Goal: Task Accomplishment & Management: Complete application form

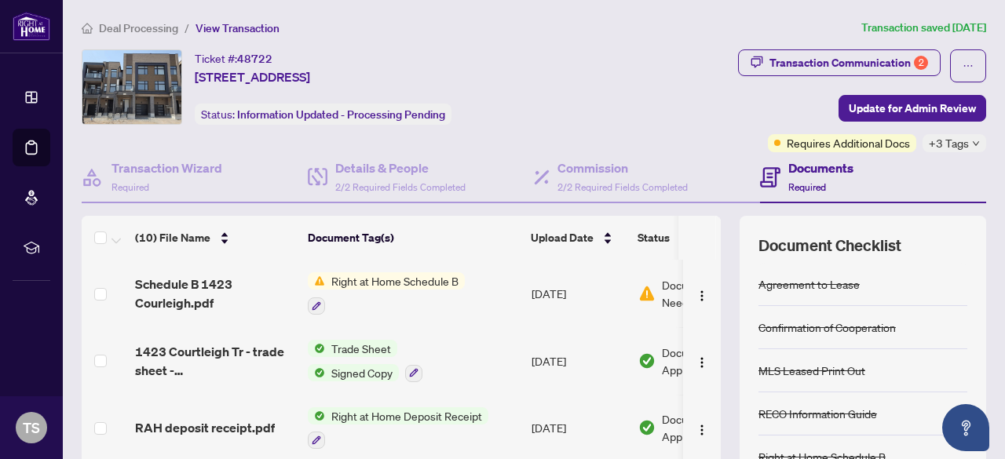
click at [151, 28] on span "Deal Processing" at bounding box center [138, 28] width 79 height 14
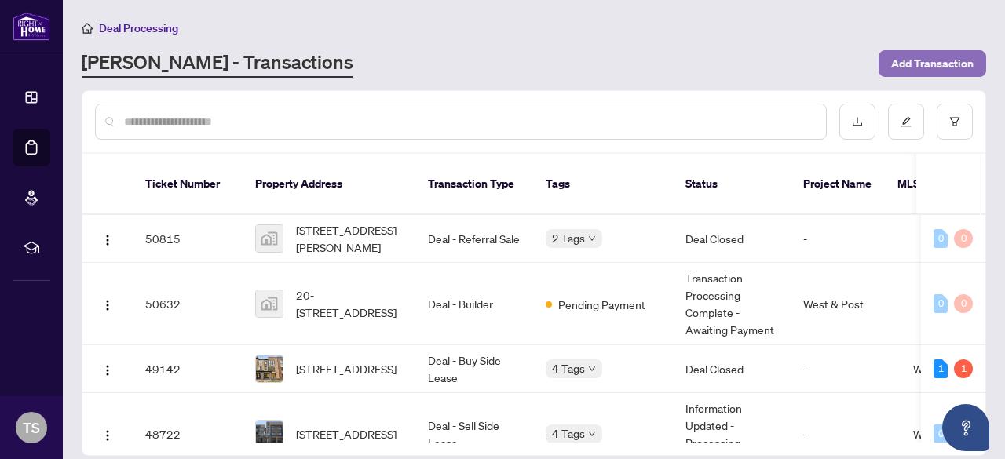
click at [914, 65] on span "Add Transaction" at bounding box center [932, 63] width 82 height 25
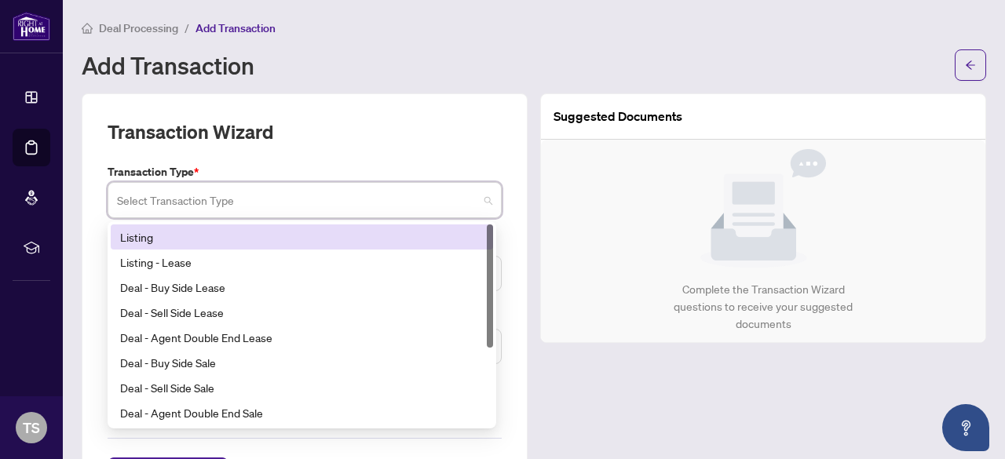
click at [418, 191] on input "search" at bounding box center [297, 202] width 361 height 35
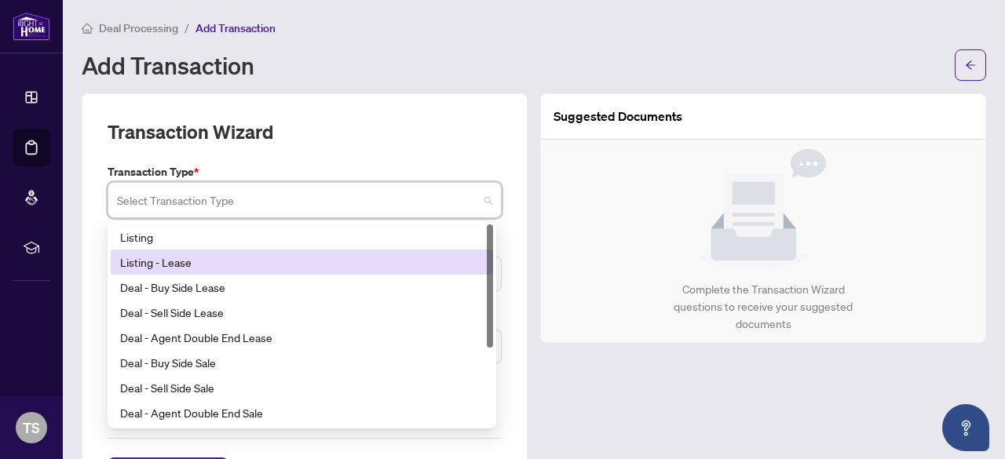
click at [279, 255] on div "Listing - Lease" at bounding box center [301, 261] width 363 height 17
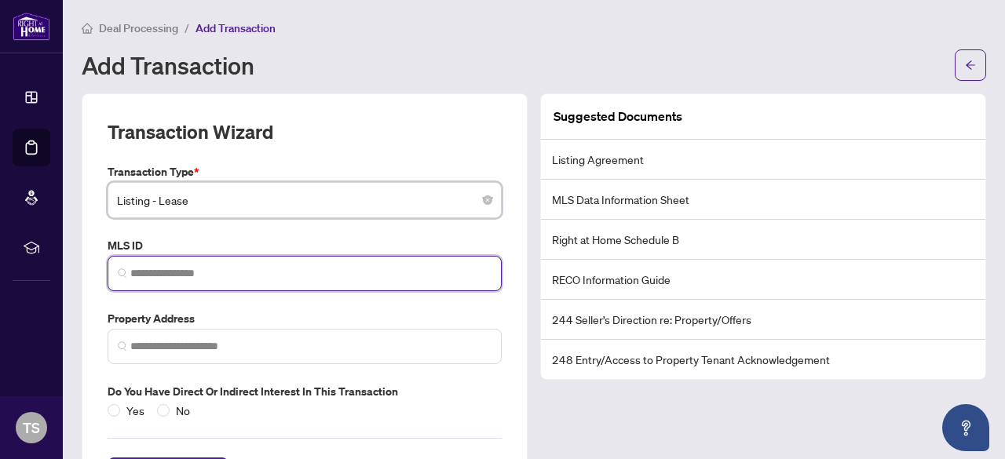
click at [268, 278] on input "search" at bounding box center [310, 273] width 361 height 16
paste input "*********"
type input "*********"
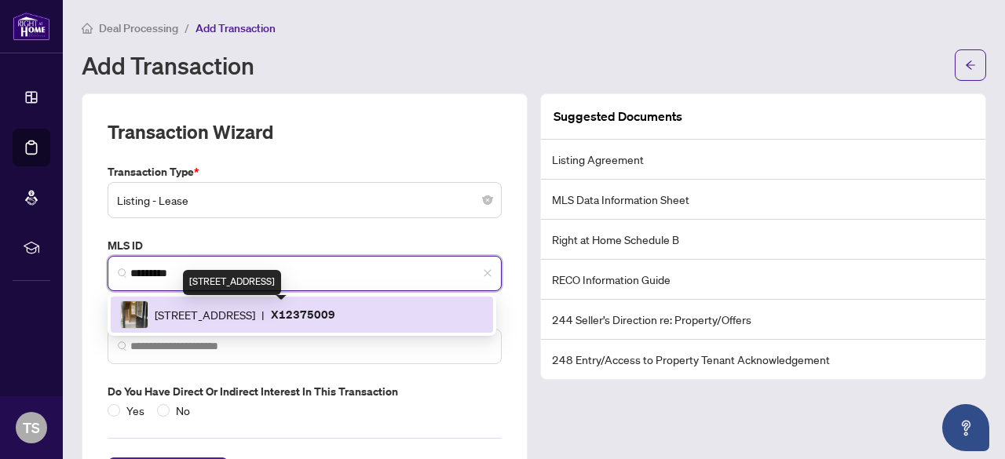
click at [251, 306] on span "[STREET_ADDRESS]" at bounding box center [205, 314] width 100 height 17
type input "**********"
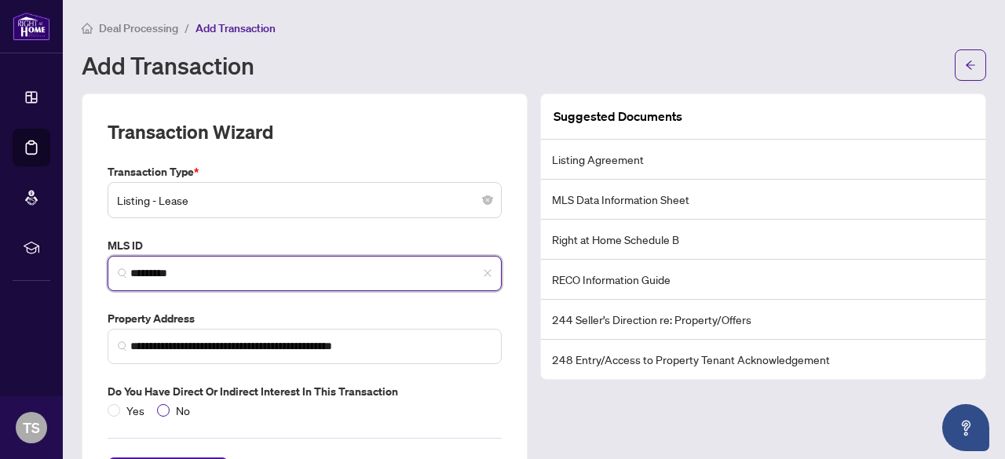
type input "*********"
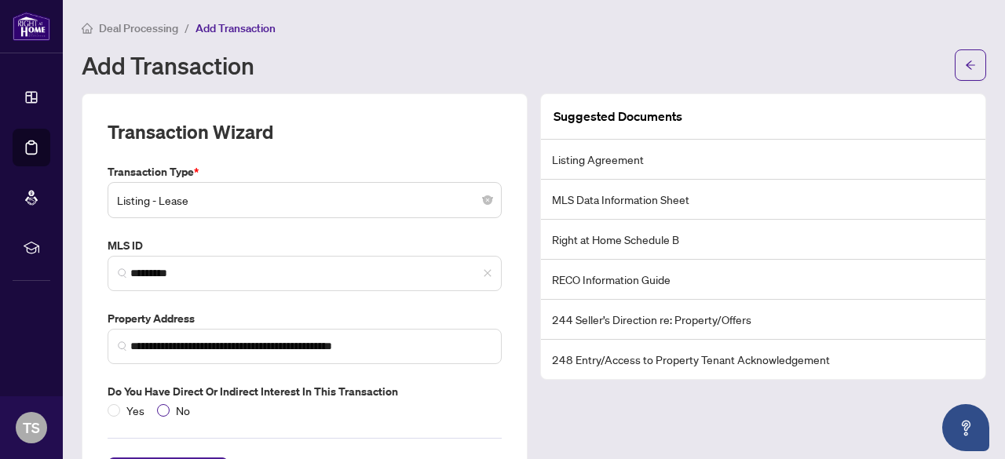
click at [170, 410] on span "No" at bounding box center [183, 410] width 27 height 17
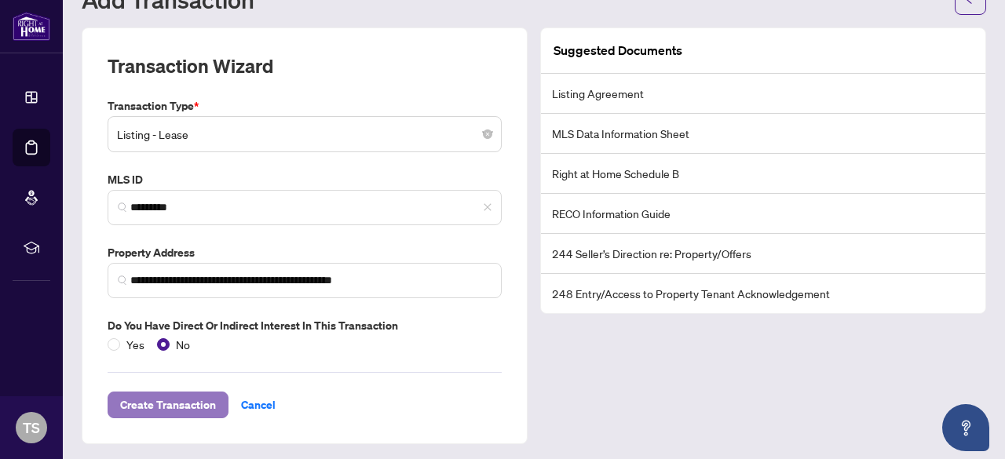
click at [195, 396] on span "Create Transaction" at bounding box center [168, 404] width 96 height 25
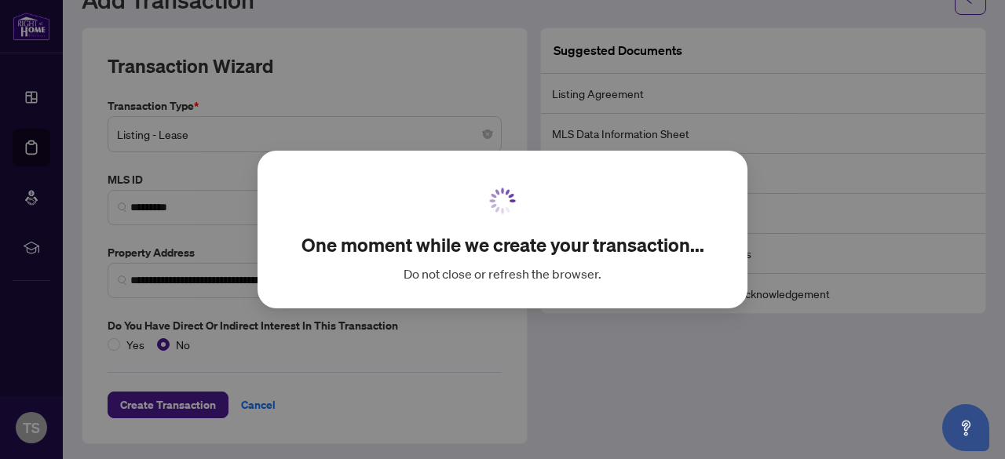
scroll to position [47, 0]
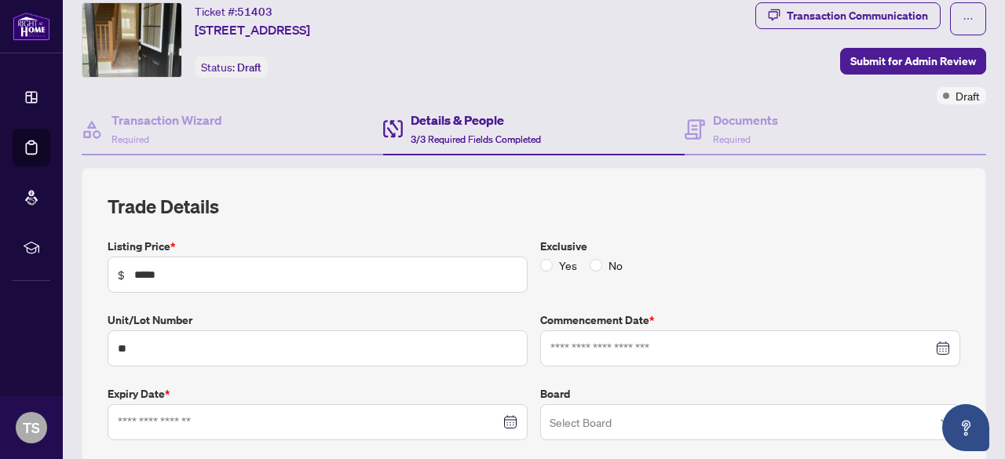
type input "**********"
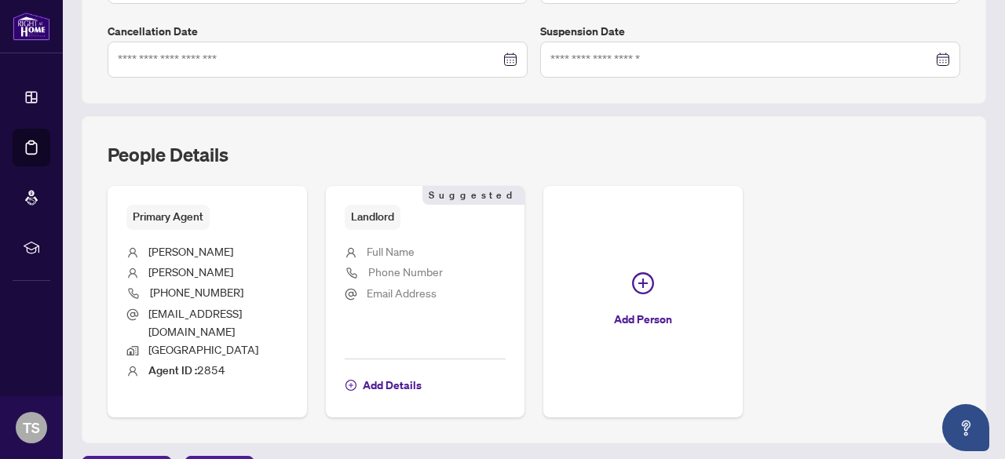
scroll to position [493, 0]
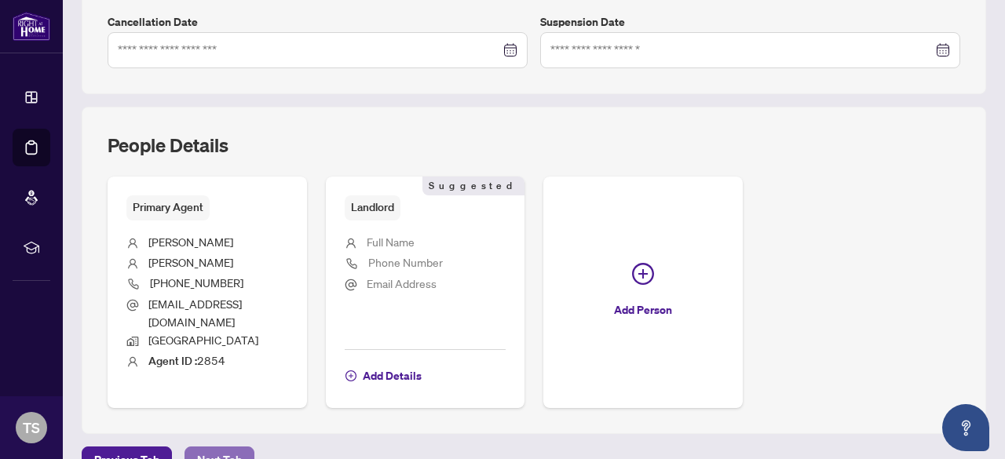
click at [224, 447] on span "Next Tab" at bounding box center [219, 459] width 45 height 25
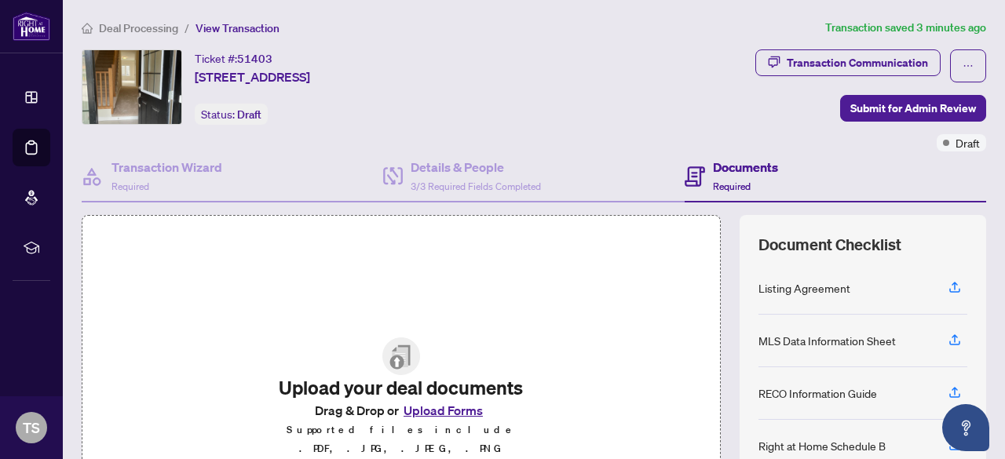
scroll to position [130, 0]
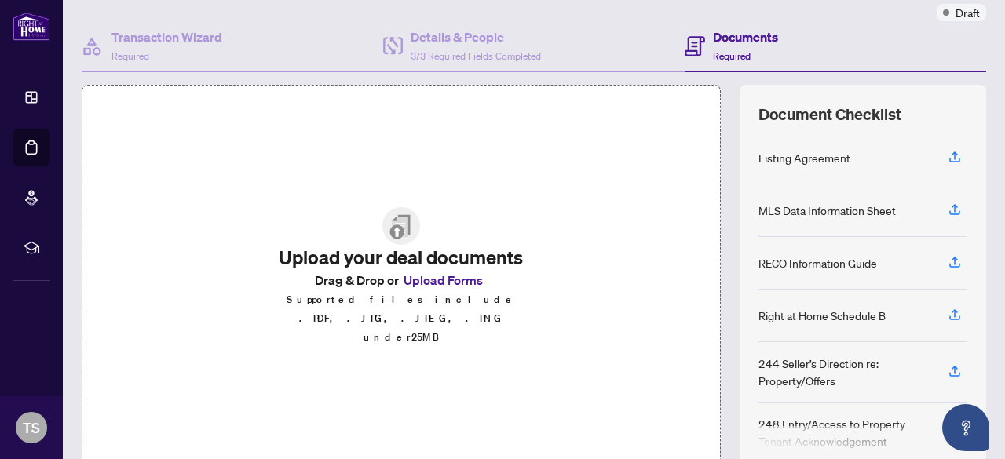
click at [425, 290] on button "Upload Forms" at bounding box center [443, 280] width 89 height 20
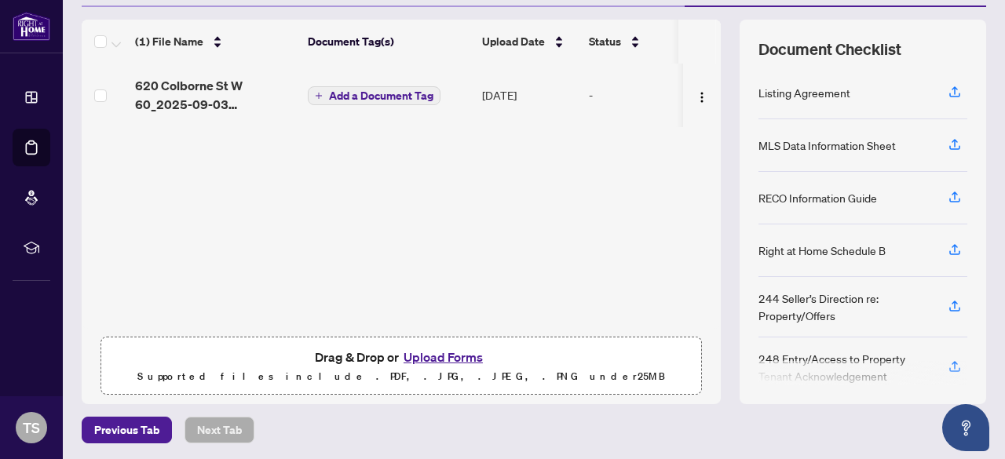
scroll to position [0, 0]
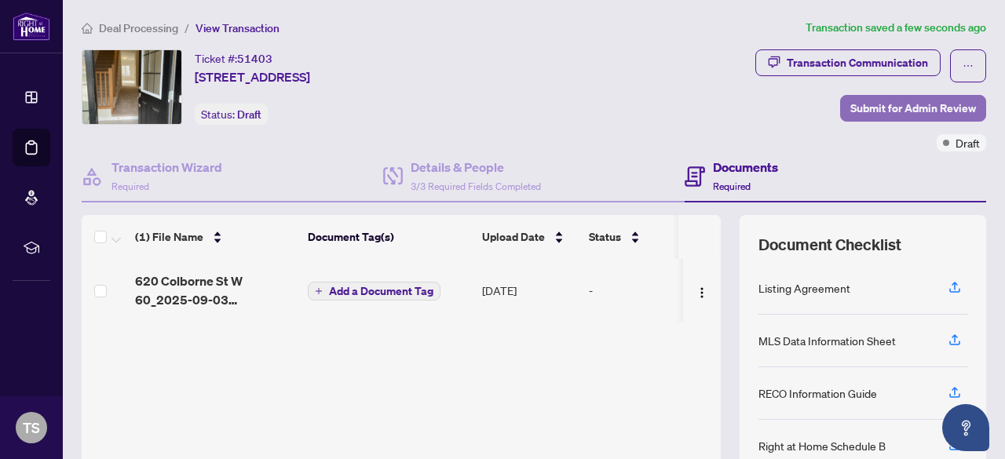
click at [887, 108] on span "Submit for Admin Review" at bounding box center [913, 108] width 126 height 25
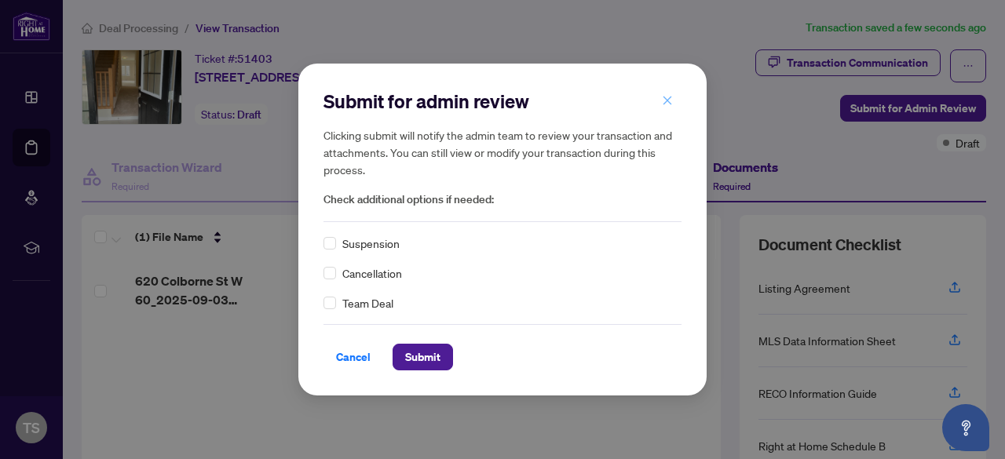
click at [662, 108] on span "button" at bounding box center [667, 100] width 11 height 25
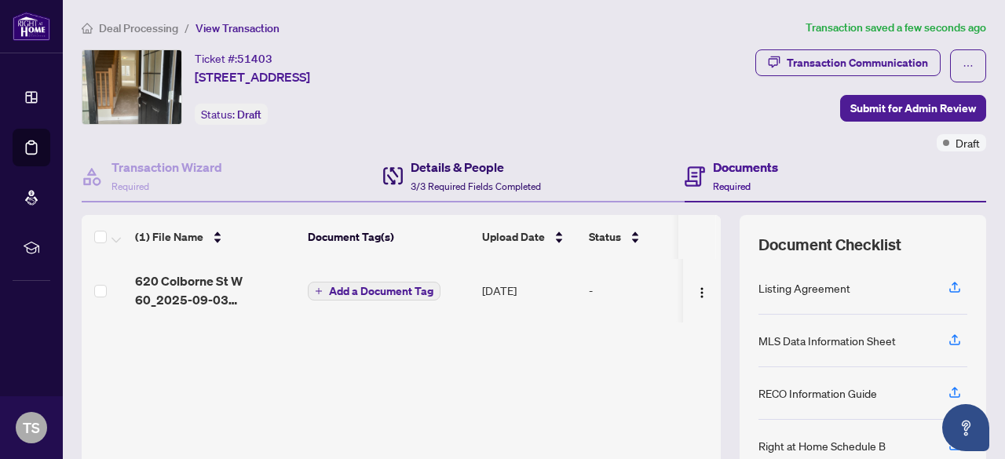
click at [513, 163] on h4 "Details & People" at bounding box center [475, 167] width 130 height 19
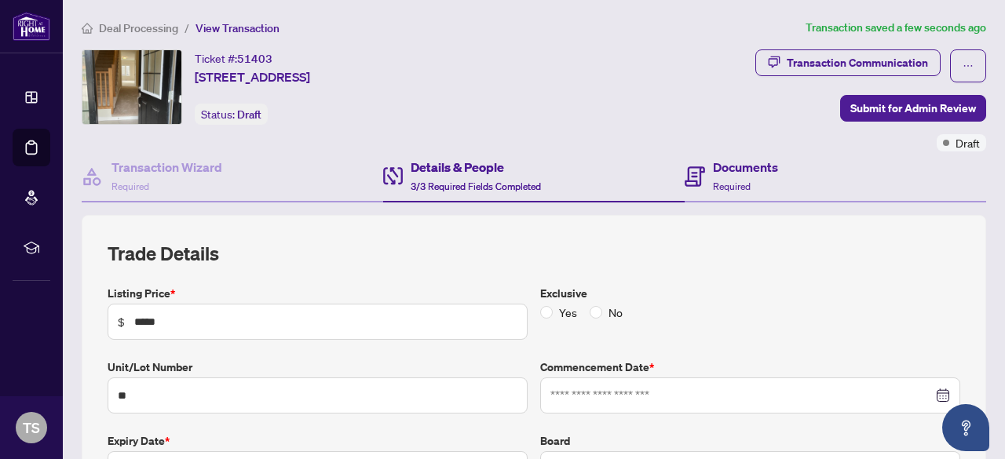
type input "**********"
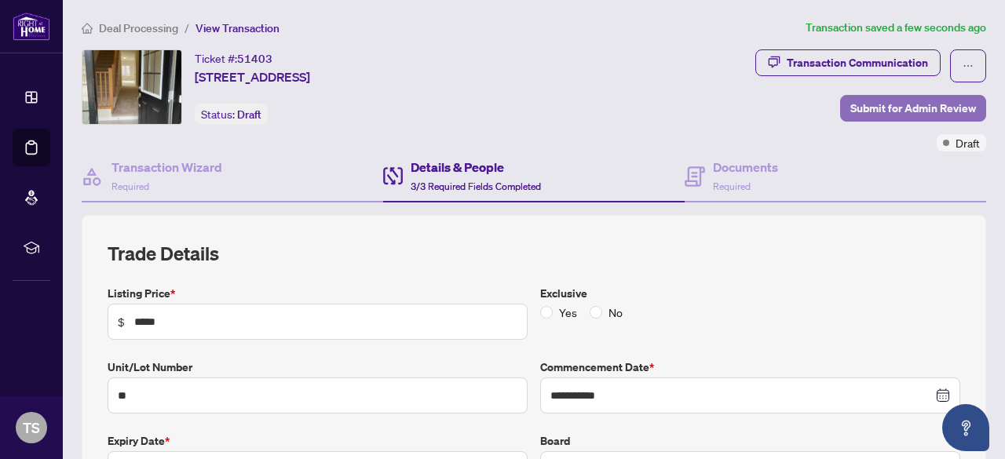
click at [898, 107] on span "Submit for Admin Review" at bounding box center [913, 108] width 126 height 25
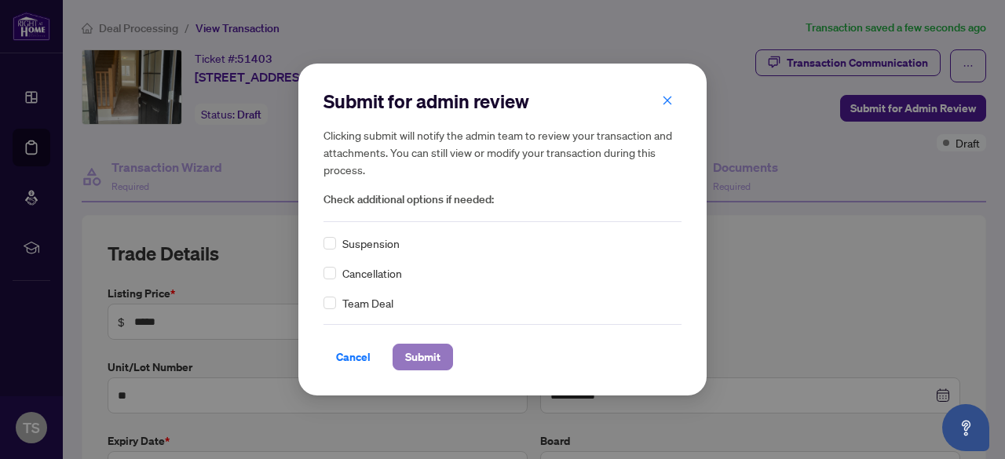
click at [417, 359] on span "Submit" at bounding box center [422, 357] width 35 height 25
click at [357, 352] on span "Cancel" at bounding box center [353, 357] width 35 height 25
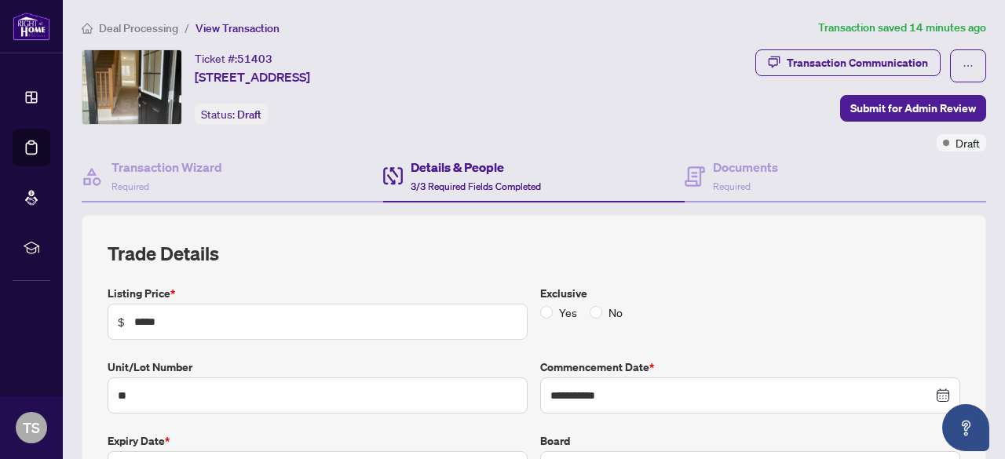
click at [310, 60] on div "Ticket #: 51403 [STREET_ADDRESS]" at bounding box center [252, 67] width 115 height 37
click at [888, 114] on span "Submit for Admin Review" at bounding box center [913, 108] width 126 height 25
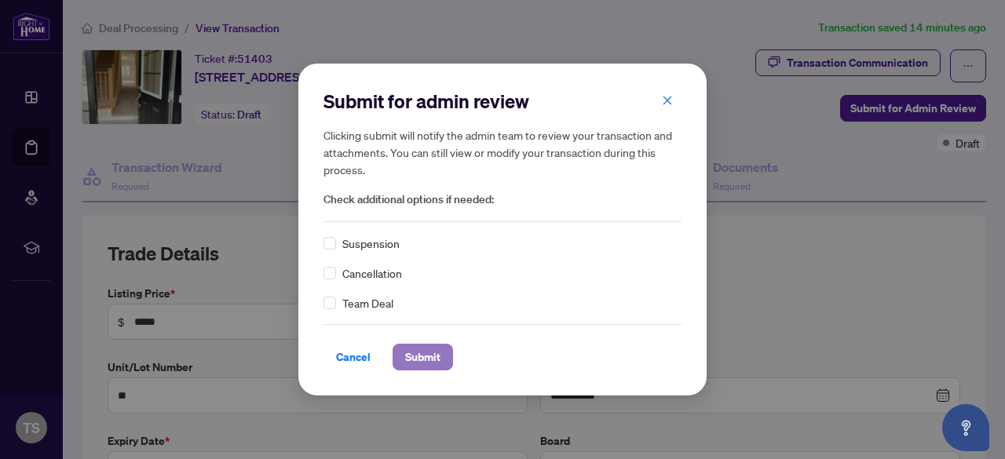
click at [439, 351] on button "Submit" at bounding box center [422, 357] width 60 height 27
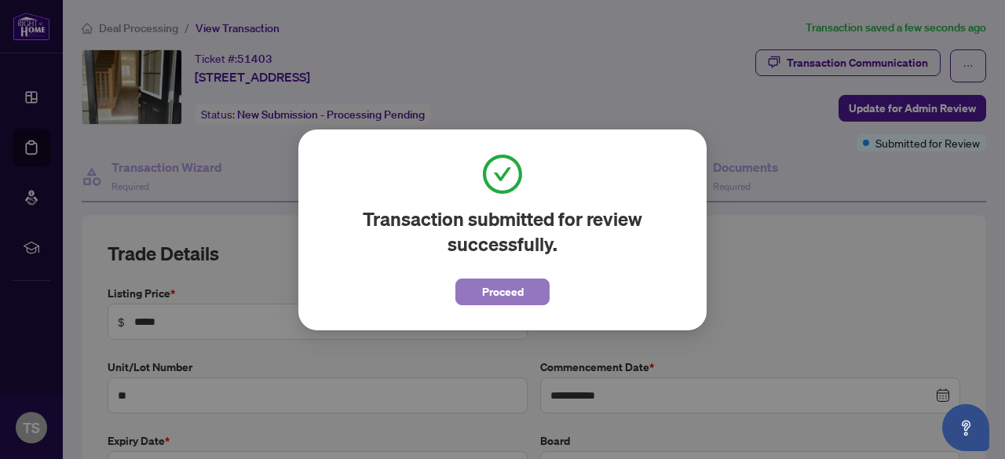
click at [490, 300] on span "Proceed" at bounding box center [503, 291] width 42 height 25
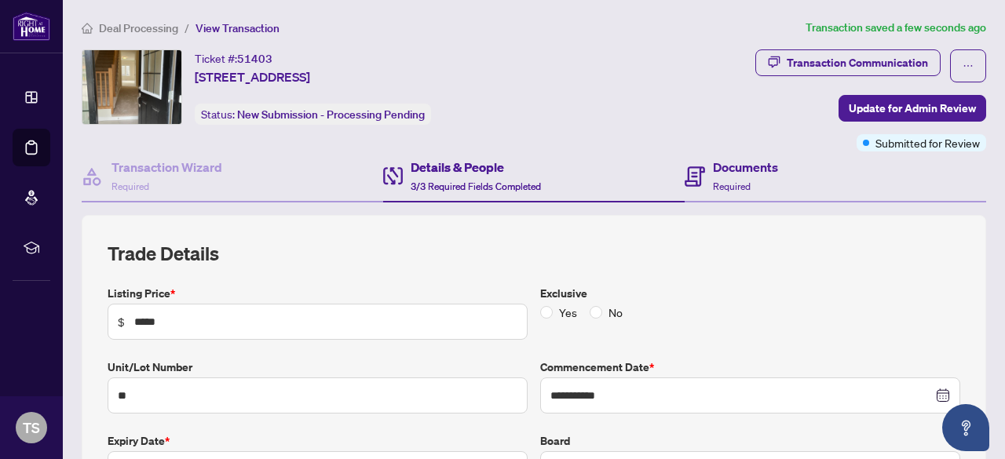
click at [755, 152] on div "Documents Required" at bounding box center [834, 176] width 301 height 51
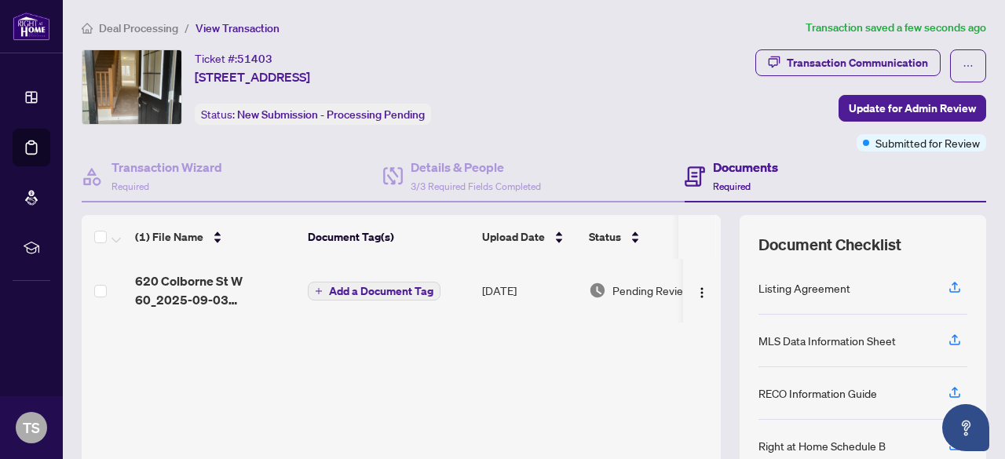
click at [593, 133] on div "Ticket #: 51403 [STREET_ADDRESS] Status: New Submission - Processing Pending" at bounding box center [335, 100] width 515 height 102
